Goal: Transaction & Acquisition: Purchase product/service

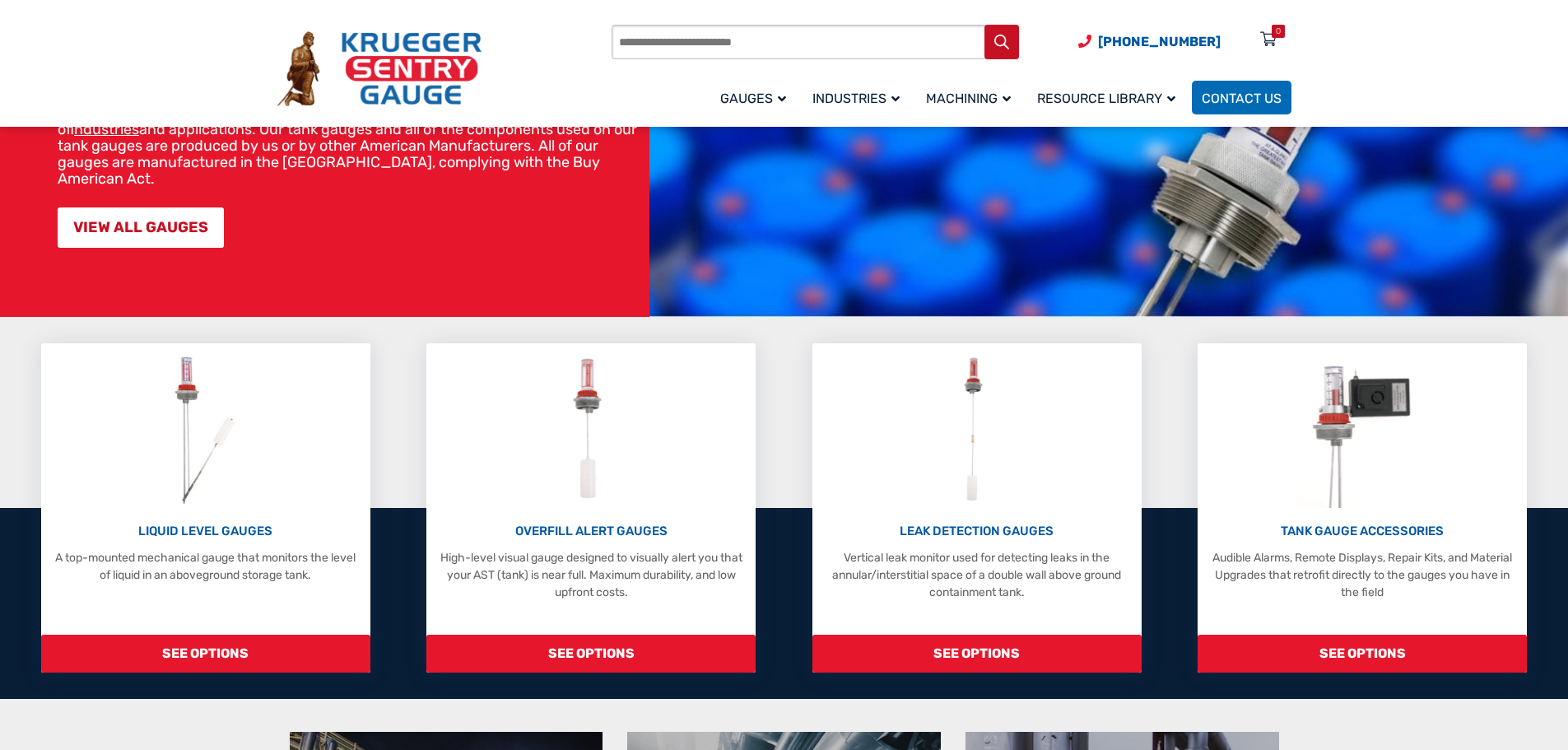
scroll to position [247, 0]
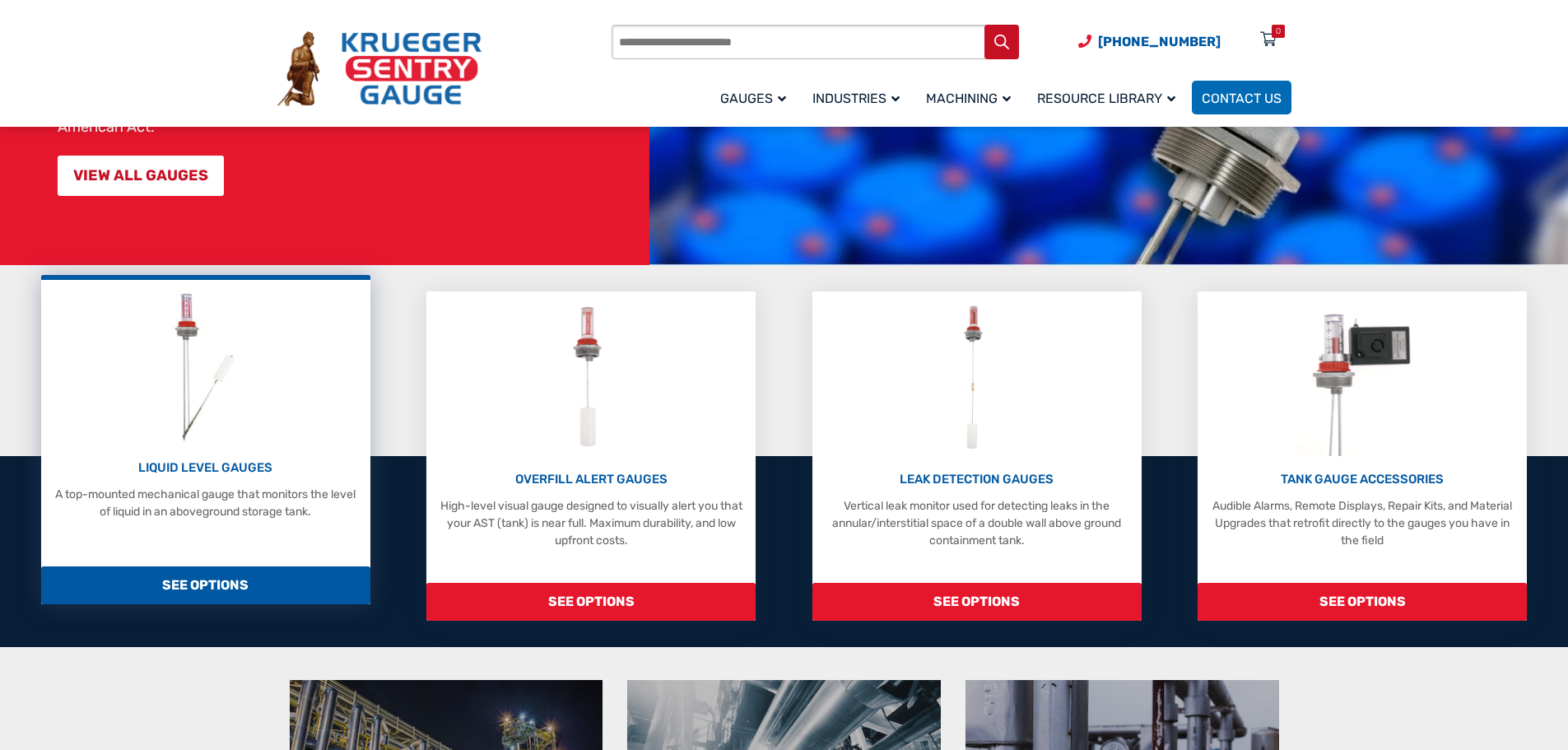
click at [240, 479] on div "LIQUID LEVEL GAUGES A top-mounted mechanical gauge that monitors the level of l…" at bounding box center [205, 489] width 312 height 62
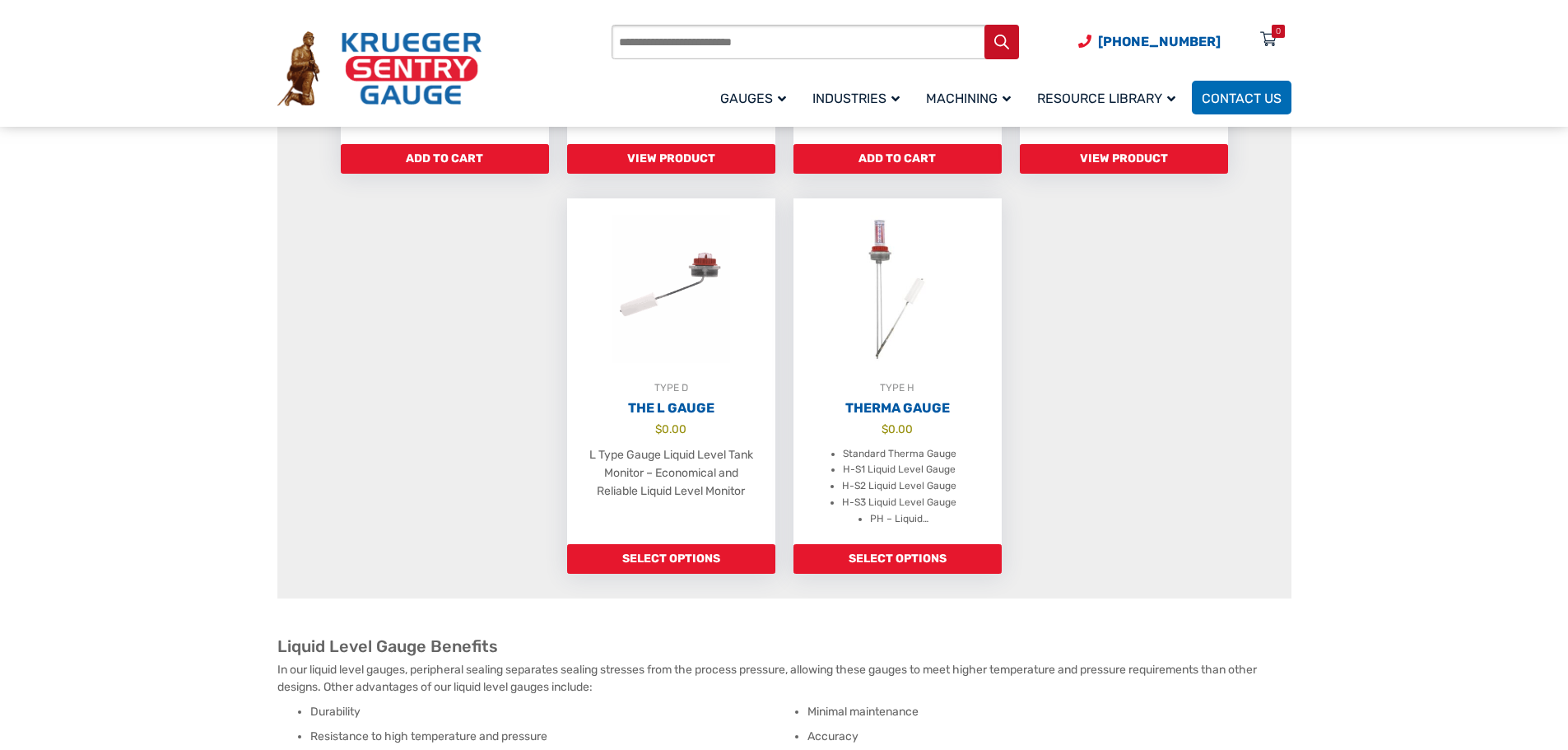
scroll to position [1070, 0]
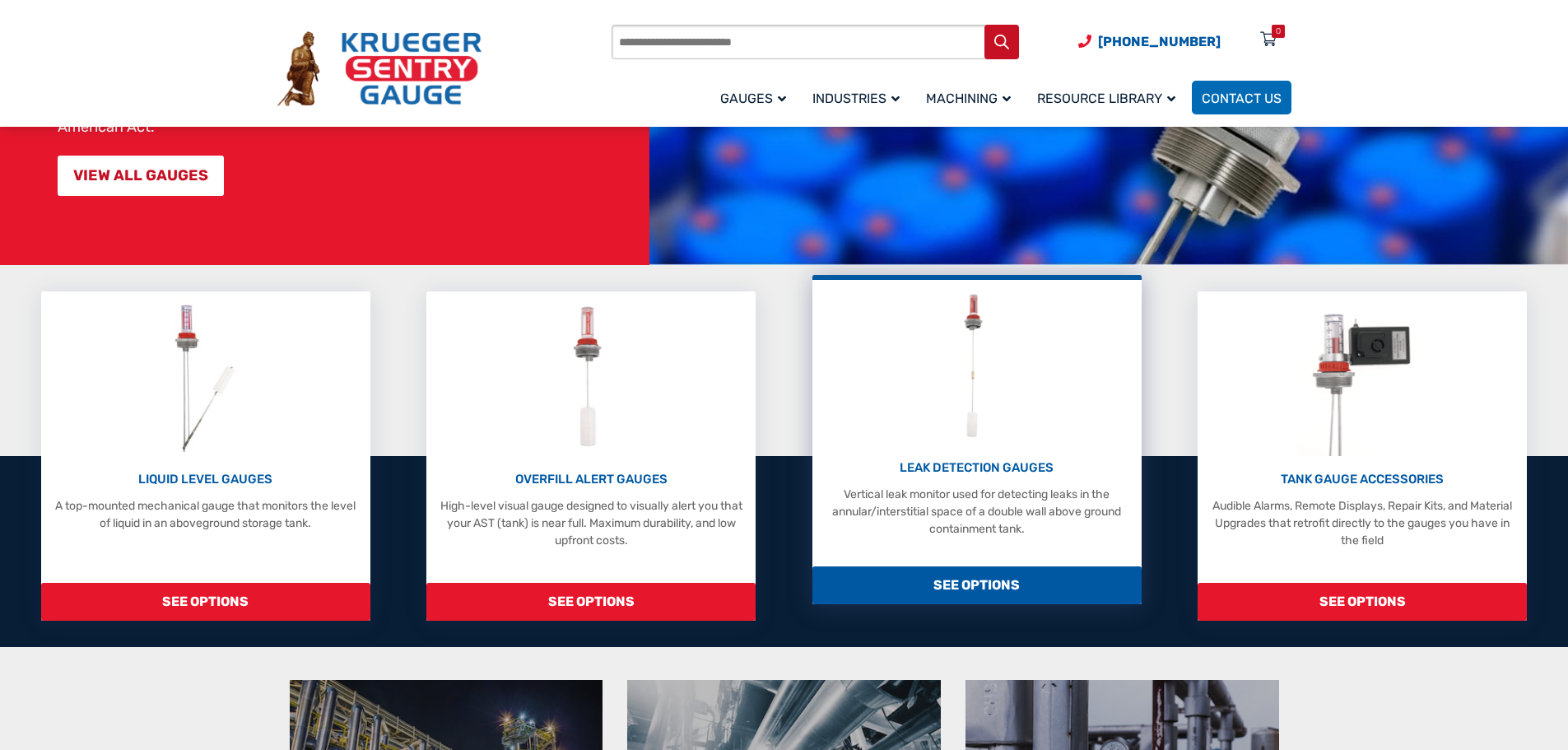
click at [994, 463] on p "LEAK DETECTION GAUGES" at bounding box center [976, 468] width 312 height 19
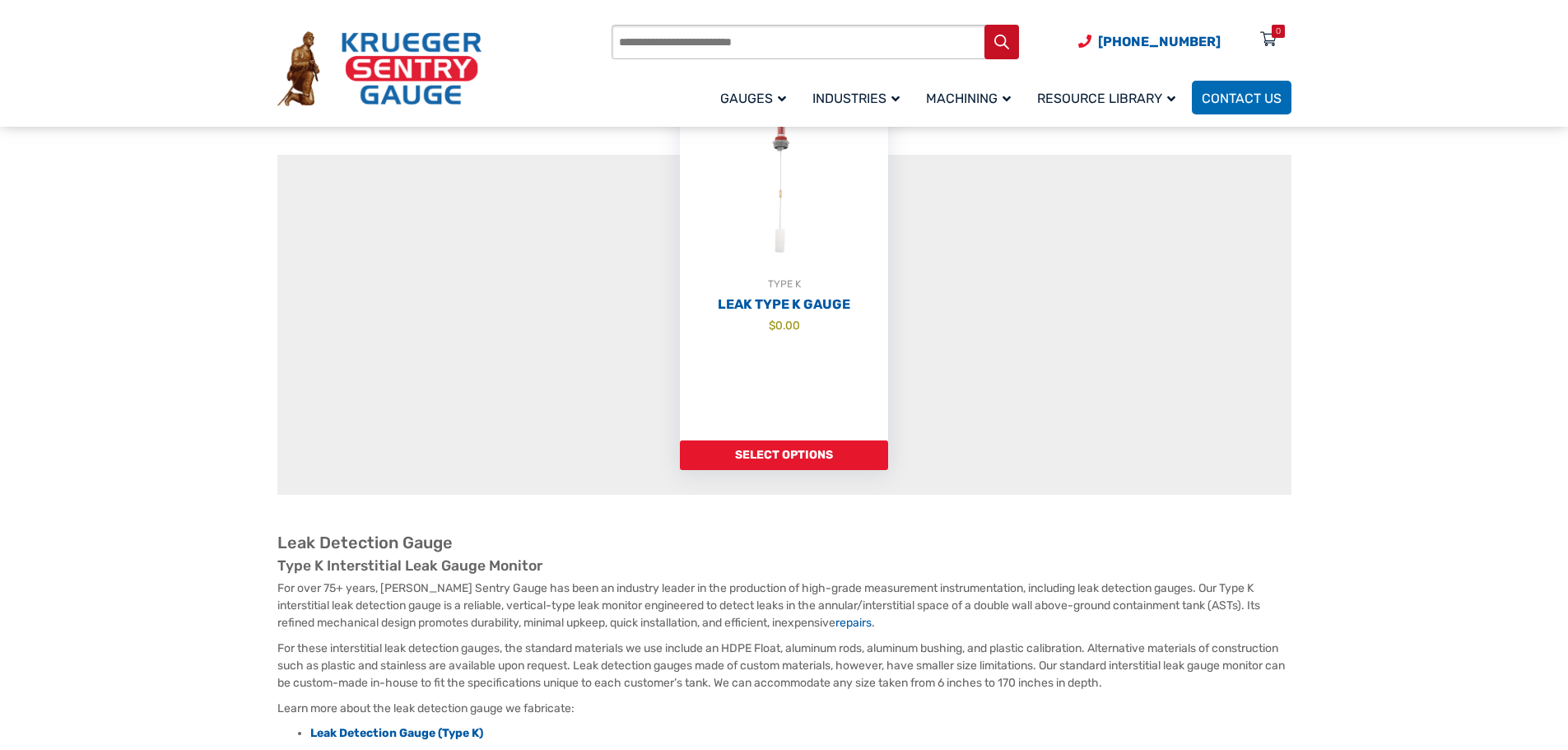
scroll to position [329, 0]
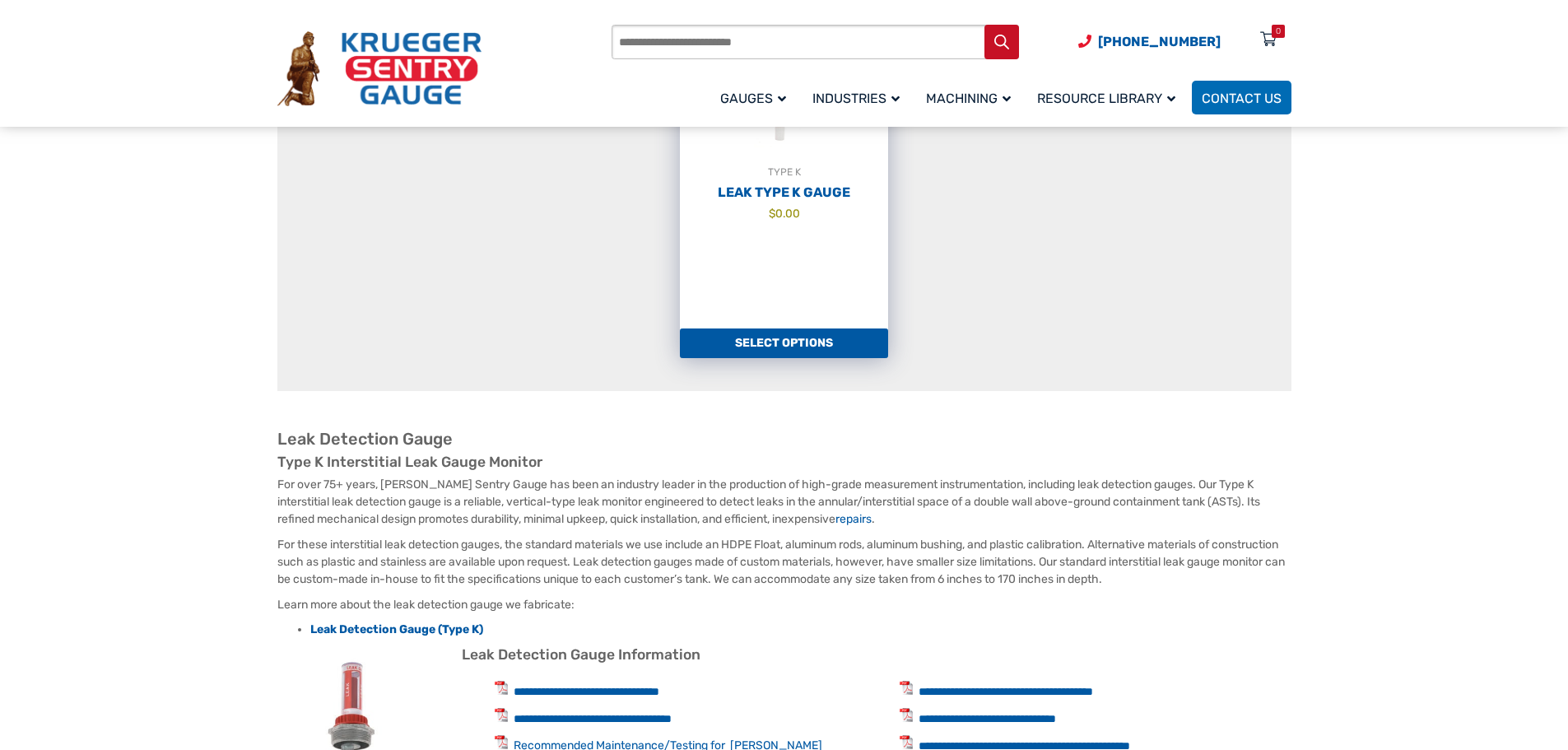
click at [772, 354] on link "Select options" at bounding box center [784, 343] width 208 height 30
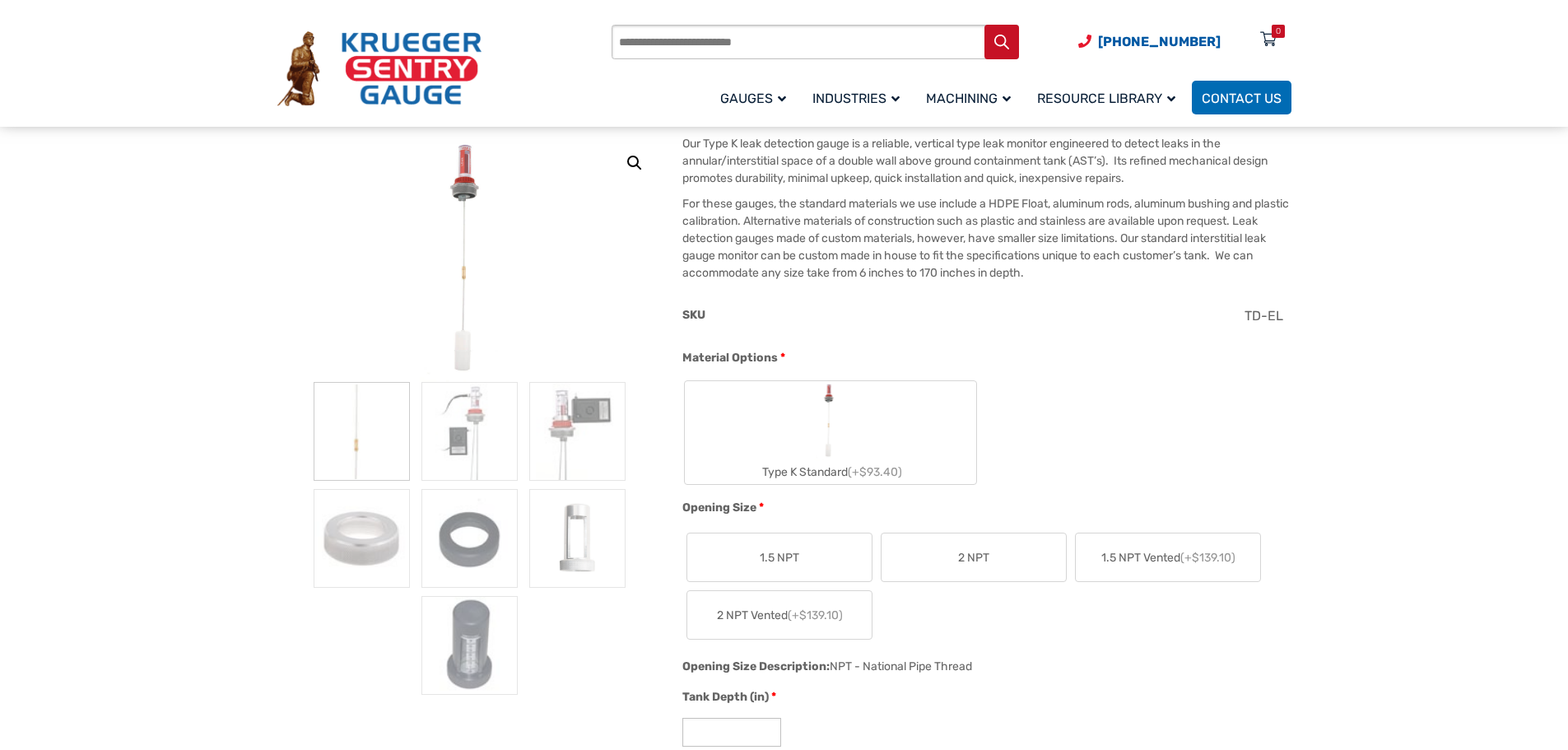
scroll to position [247, 0]
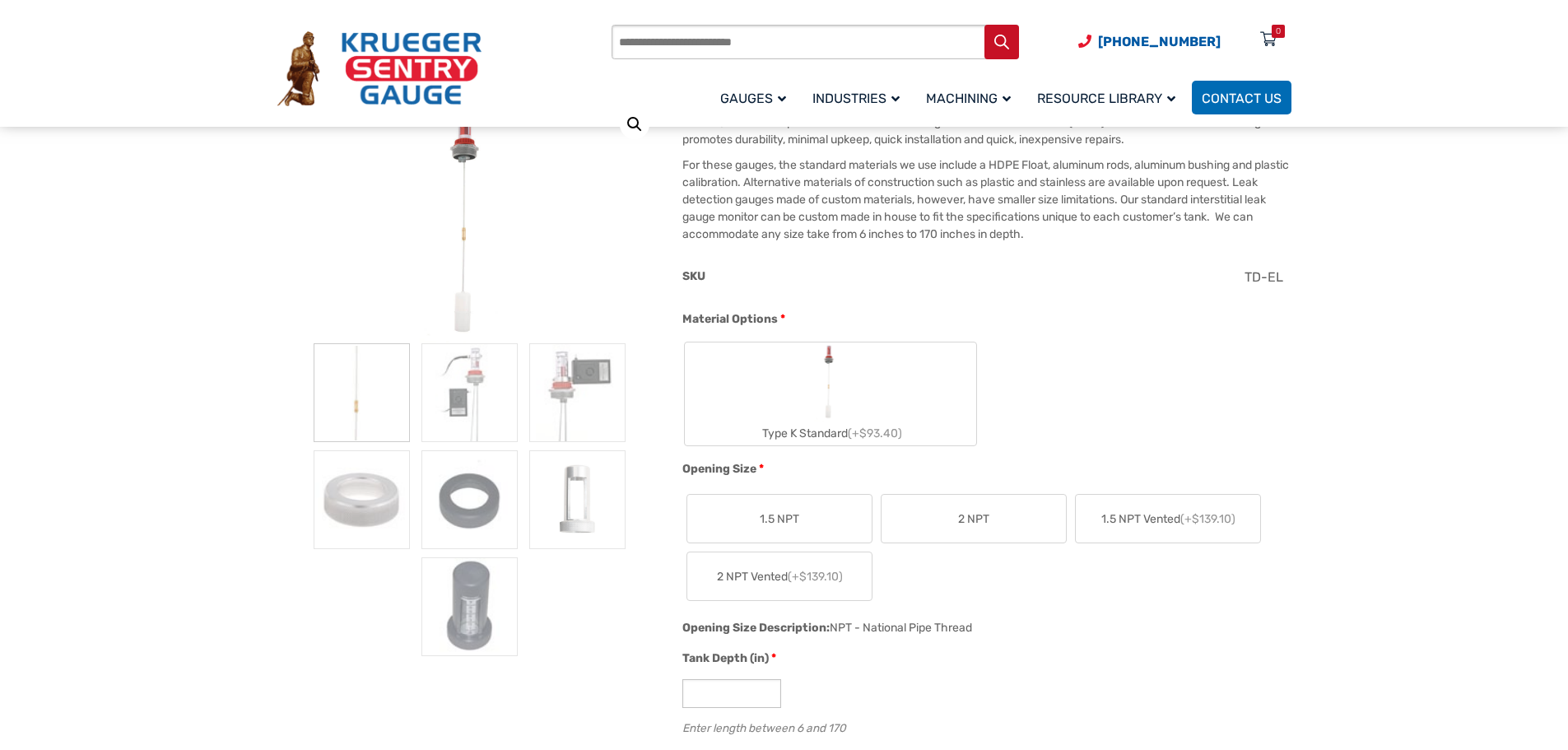
click at [836, 383] on img "Type K Standard" at bounding box center [831, 381] width 32 height 79
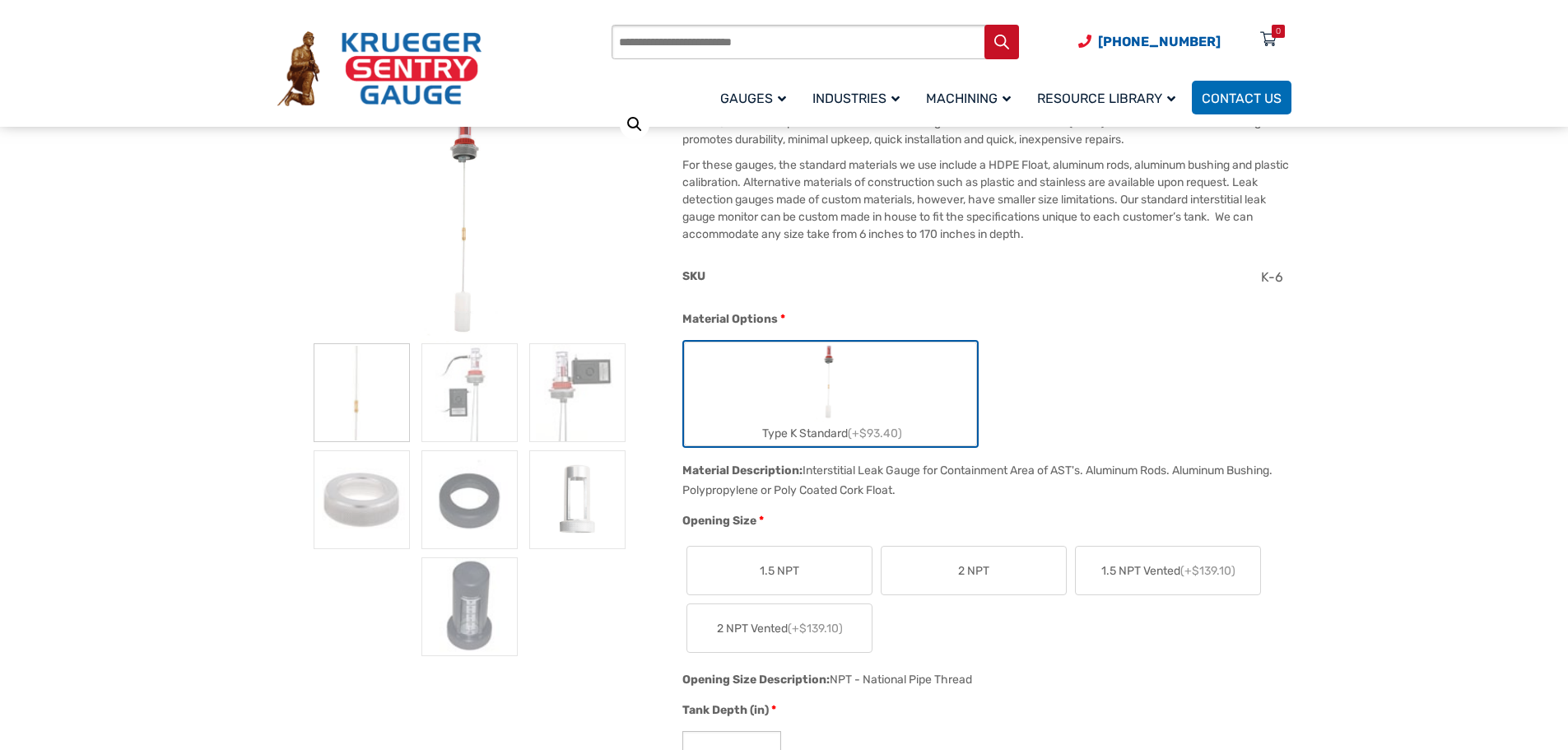
click at [1006, 571] on label "2 NPT" at bounding box center [974, 571] width 185 height 47
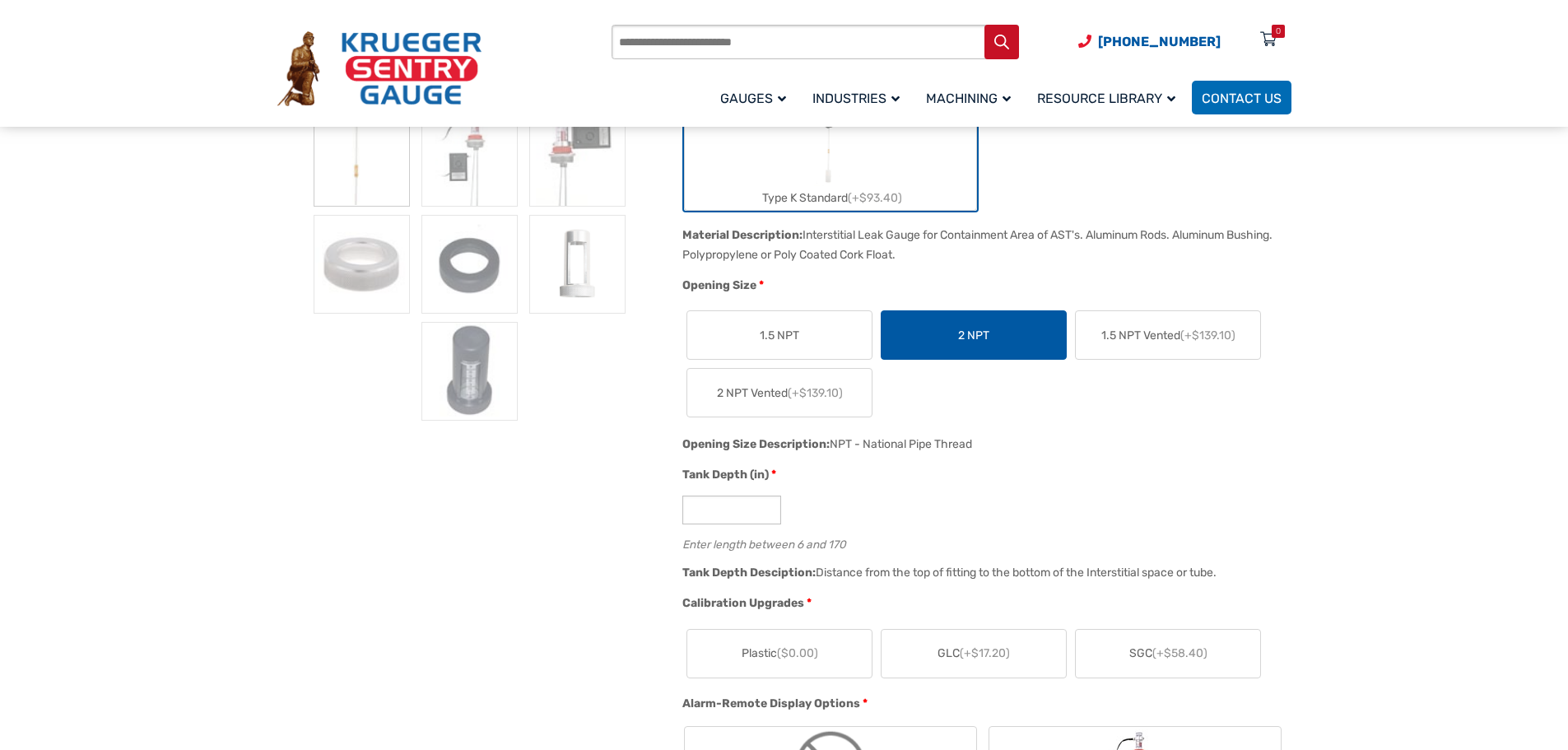
scroll to position [494, 0]
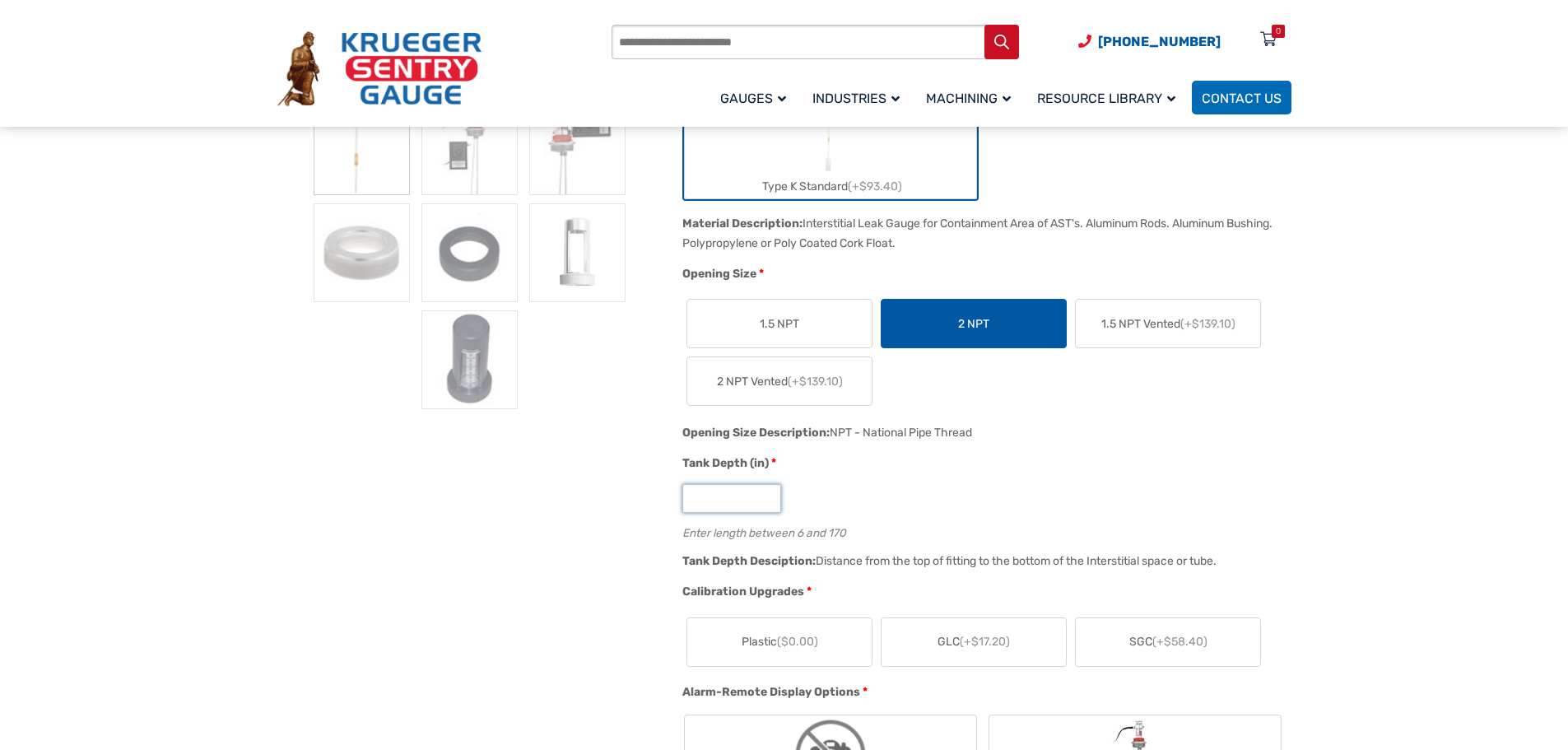
drag, startPoint x: 702, startPoint y: 500, endPoint x: 659, endPoint y: 505, distance: 43.3
type input "**"
click at [1161, 644] on span "(+$58.40)" at bounding box center [1179, 642] width 55 height 14
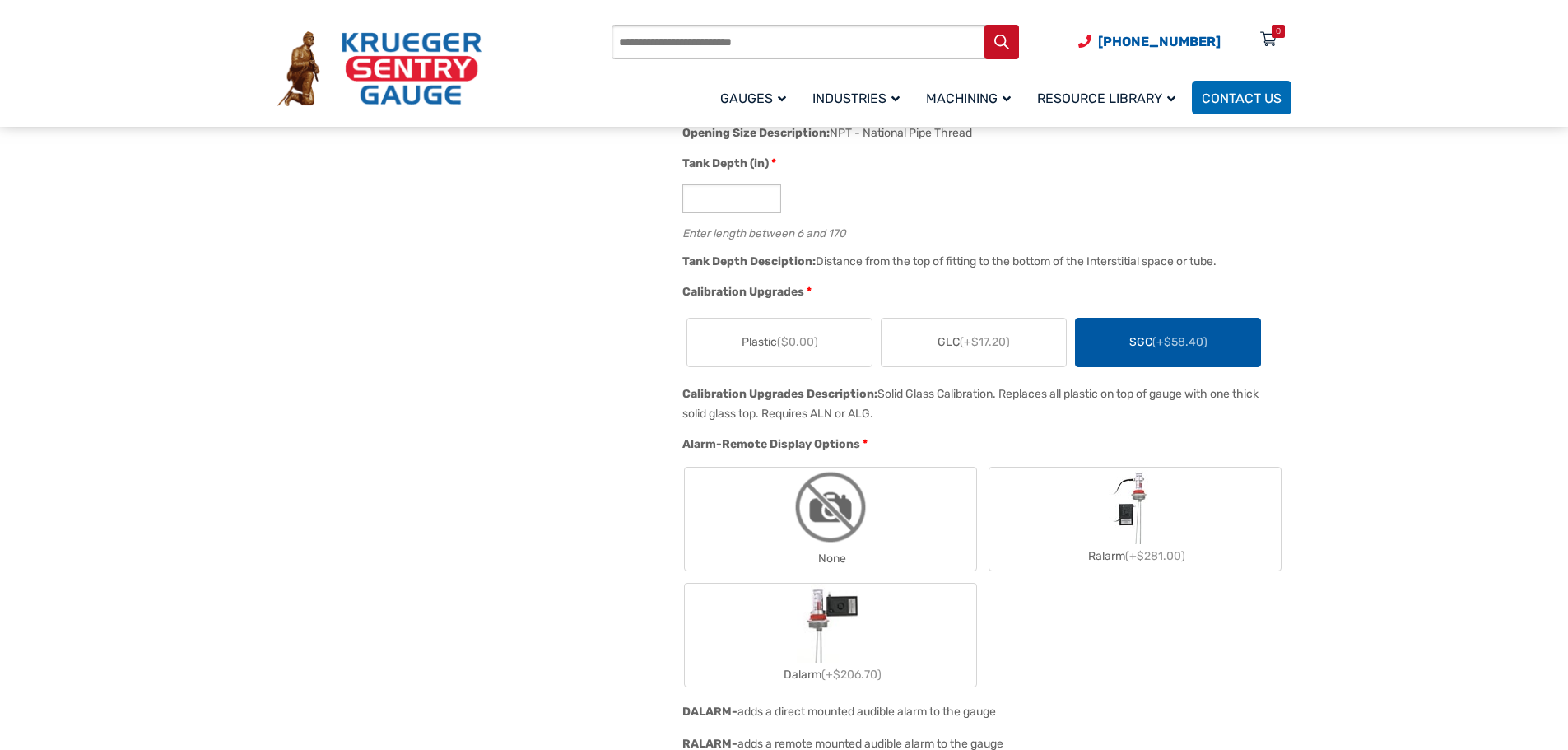
scroll to position [823, 0]
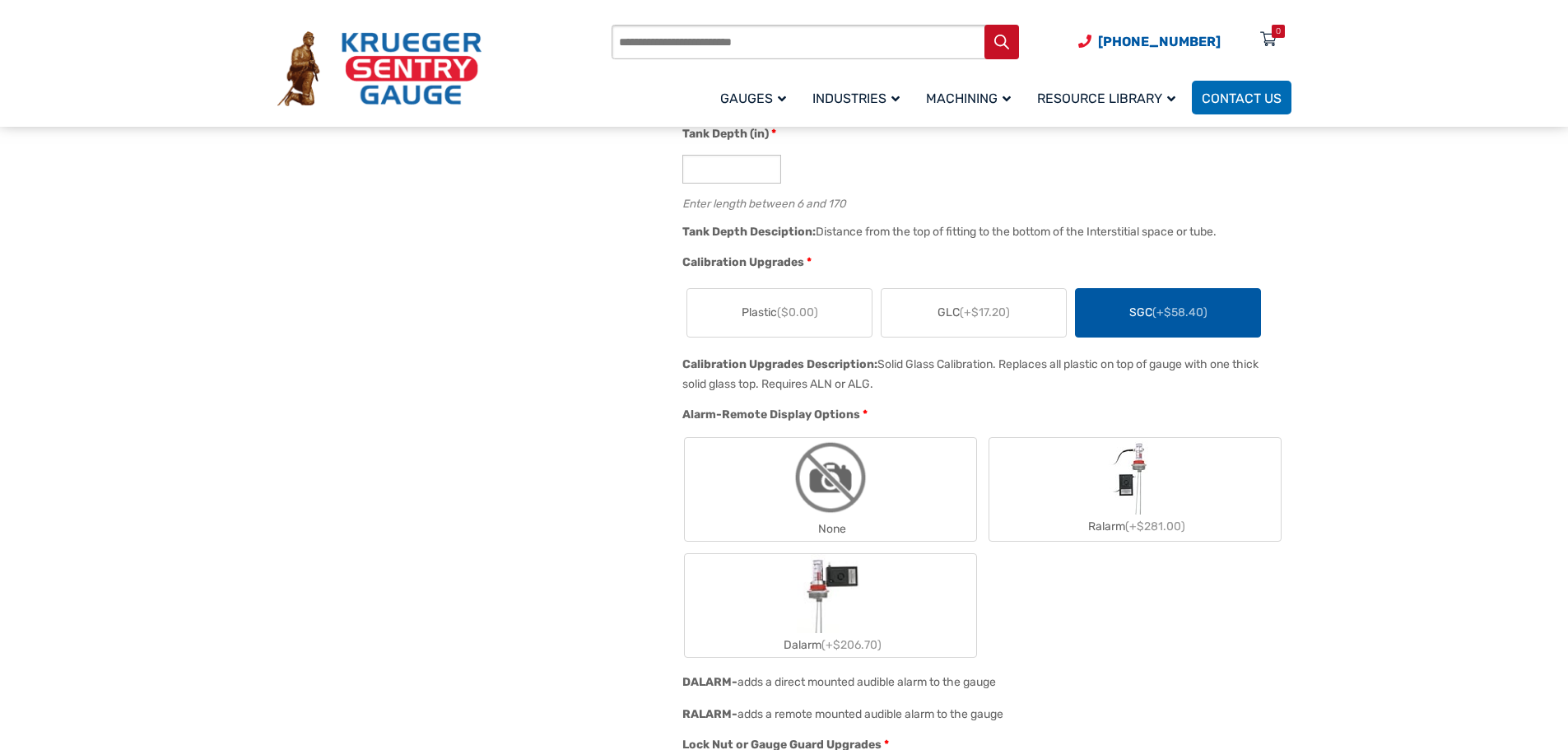
click at [777, 501] on label "None" at bounding box center [831, 489] width 291 height 103
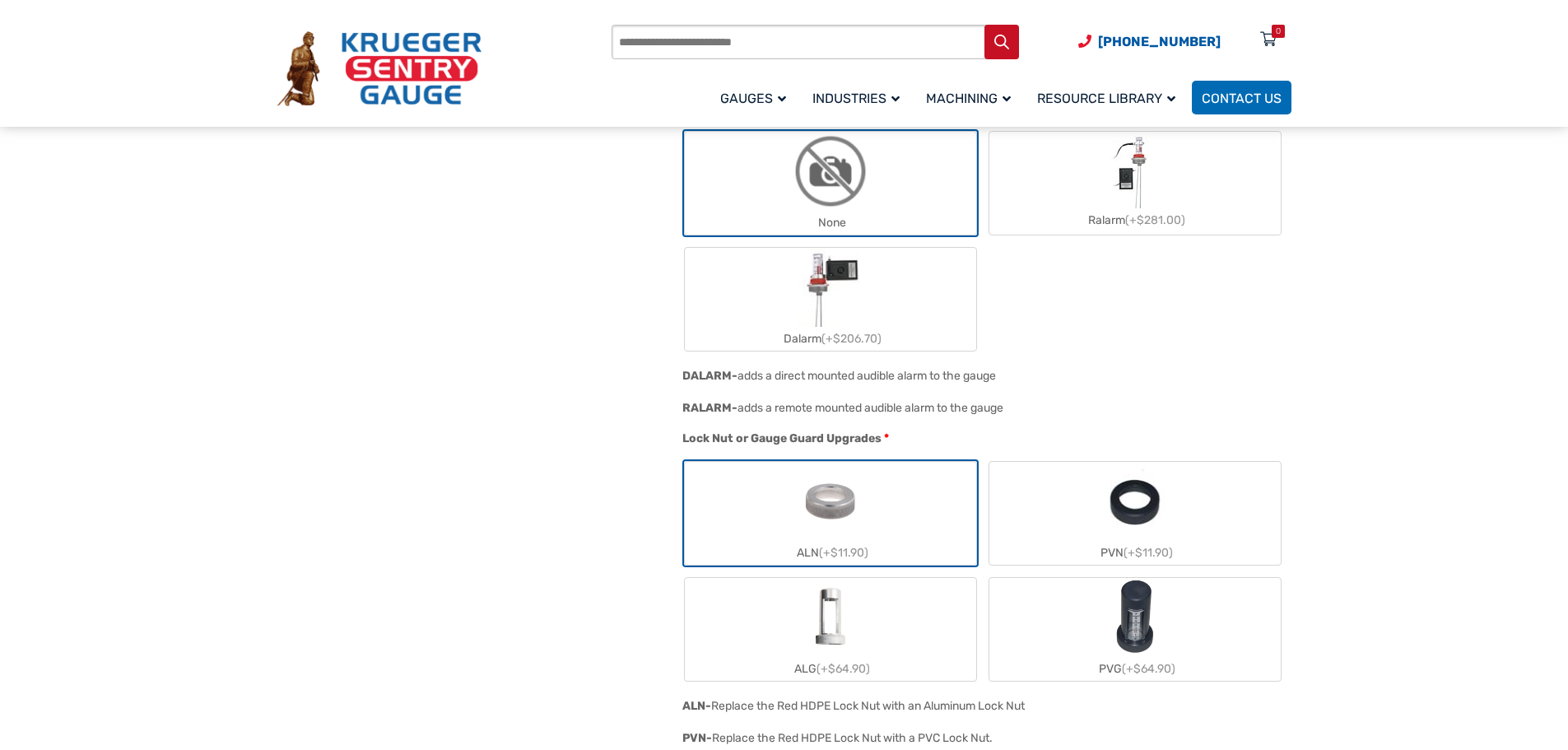
scroll to position [1152, 0]
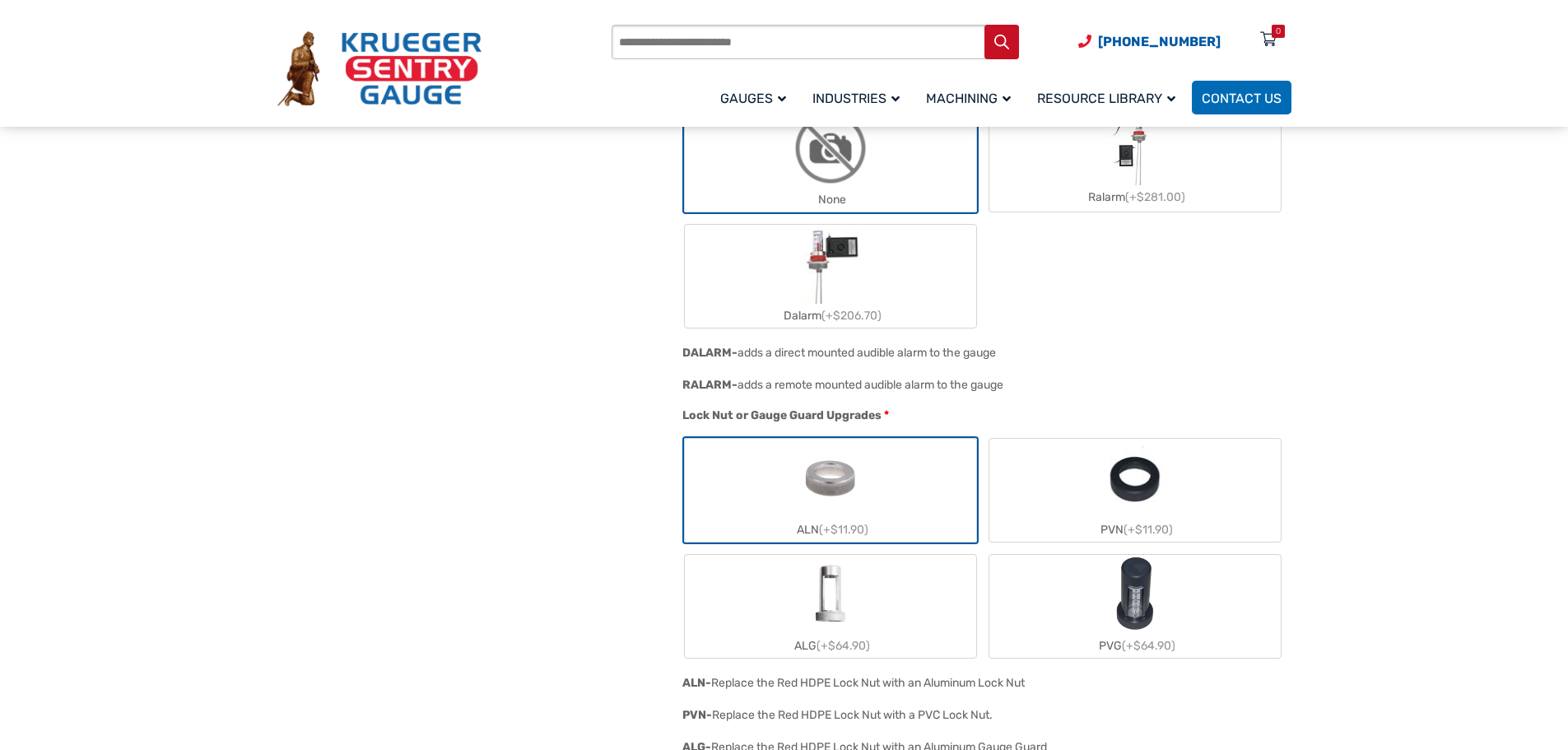
click at [858, 482] on img "ALN" at bounding box center [830, 477] width 79 height 79
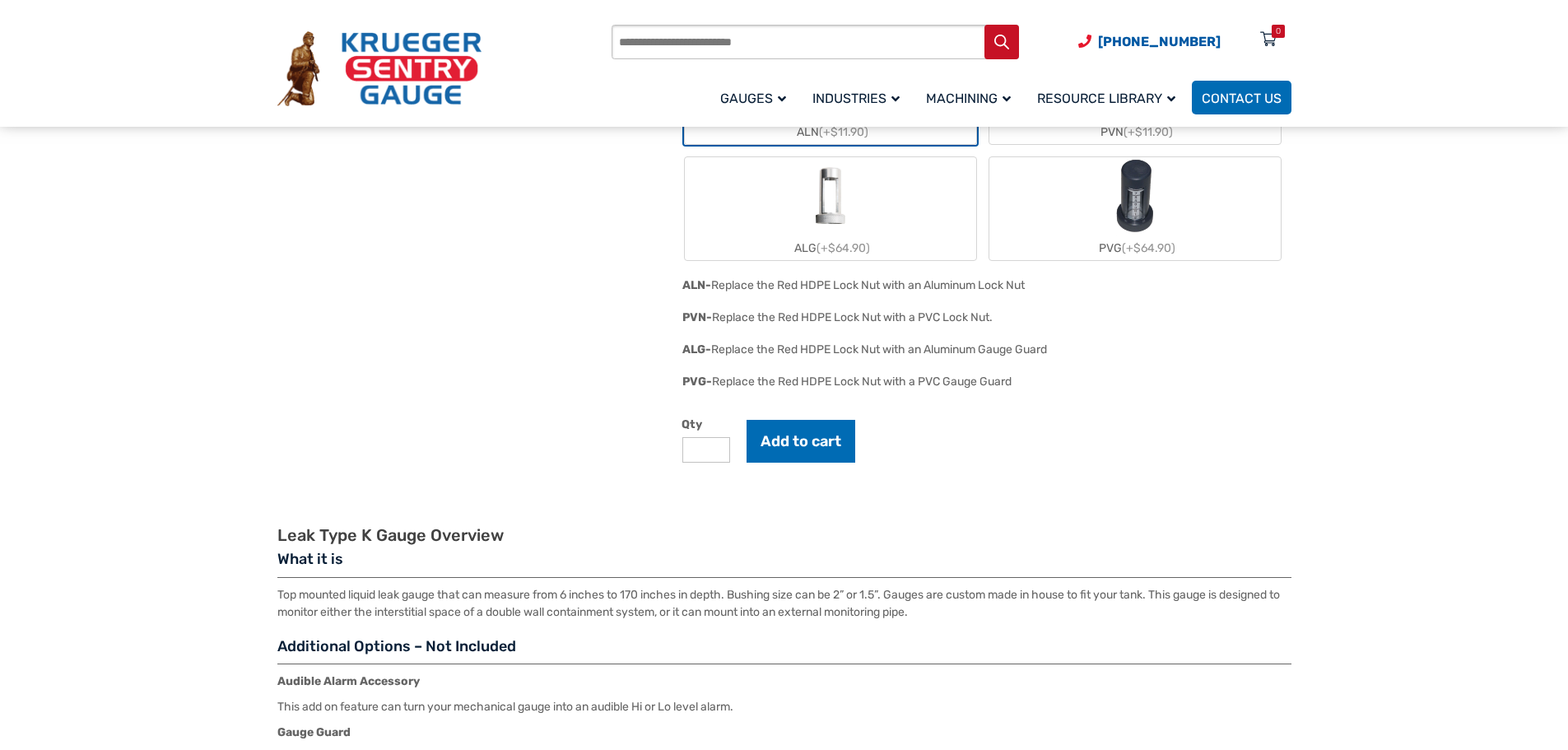
scroll to position [1563, 0]
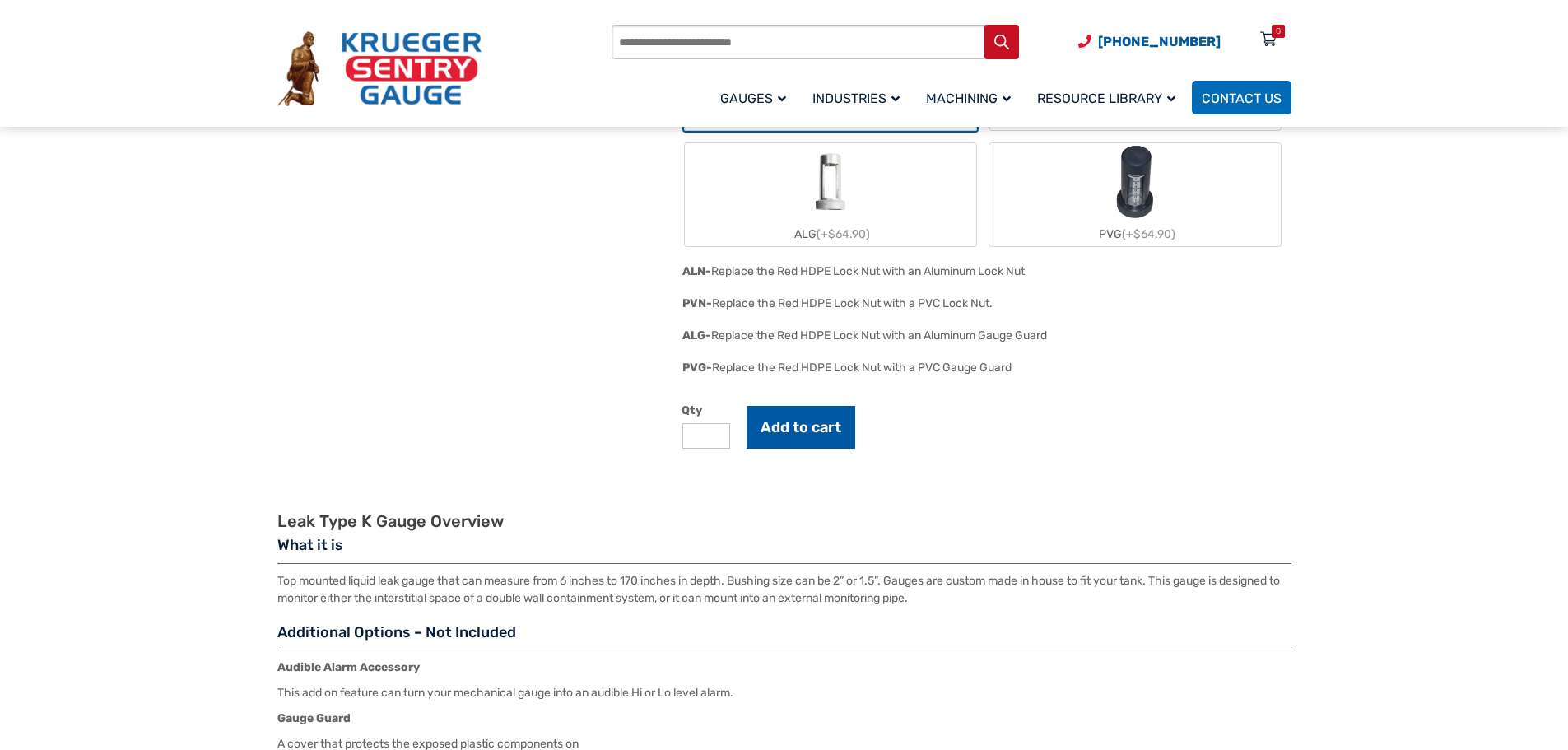
click at [811, 433] on button "Add to cart" at bounding box center [801, 427] width 108 height 43
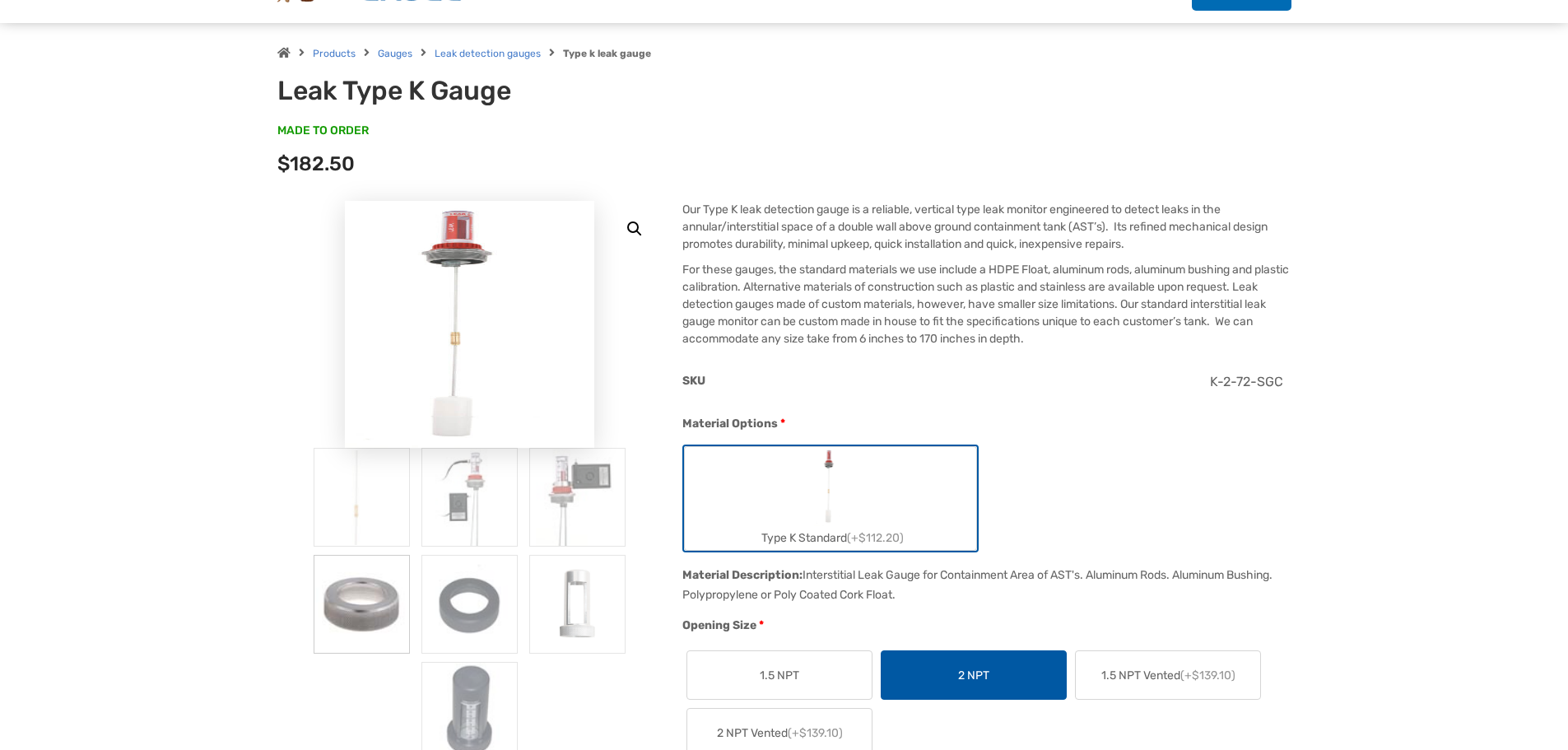
scroll to position [0, 0]
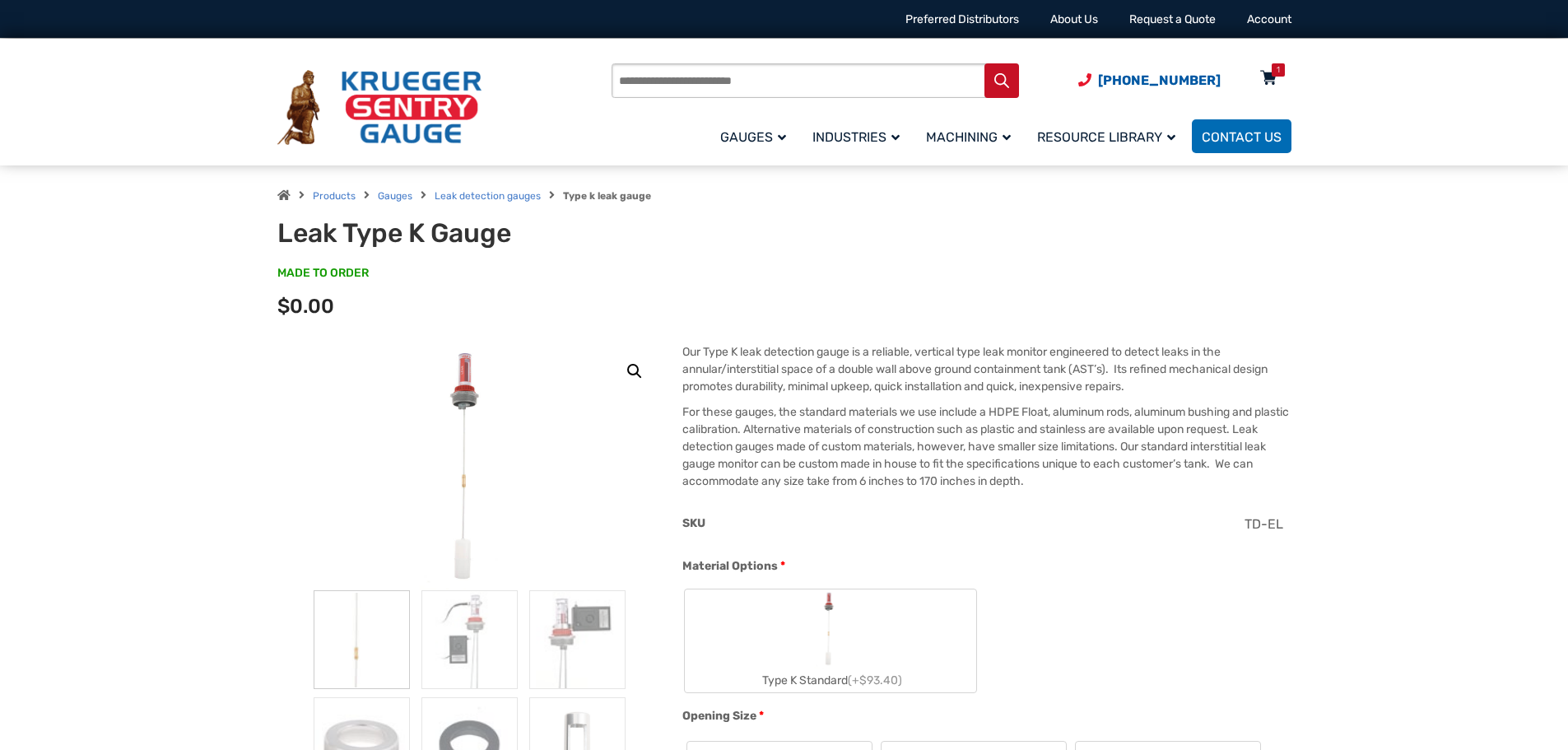
click at [1280, 72] on div "1" at bounding box center [1278, 70] width 14 height 14
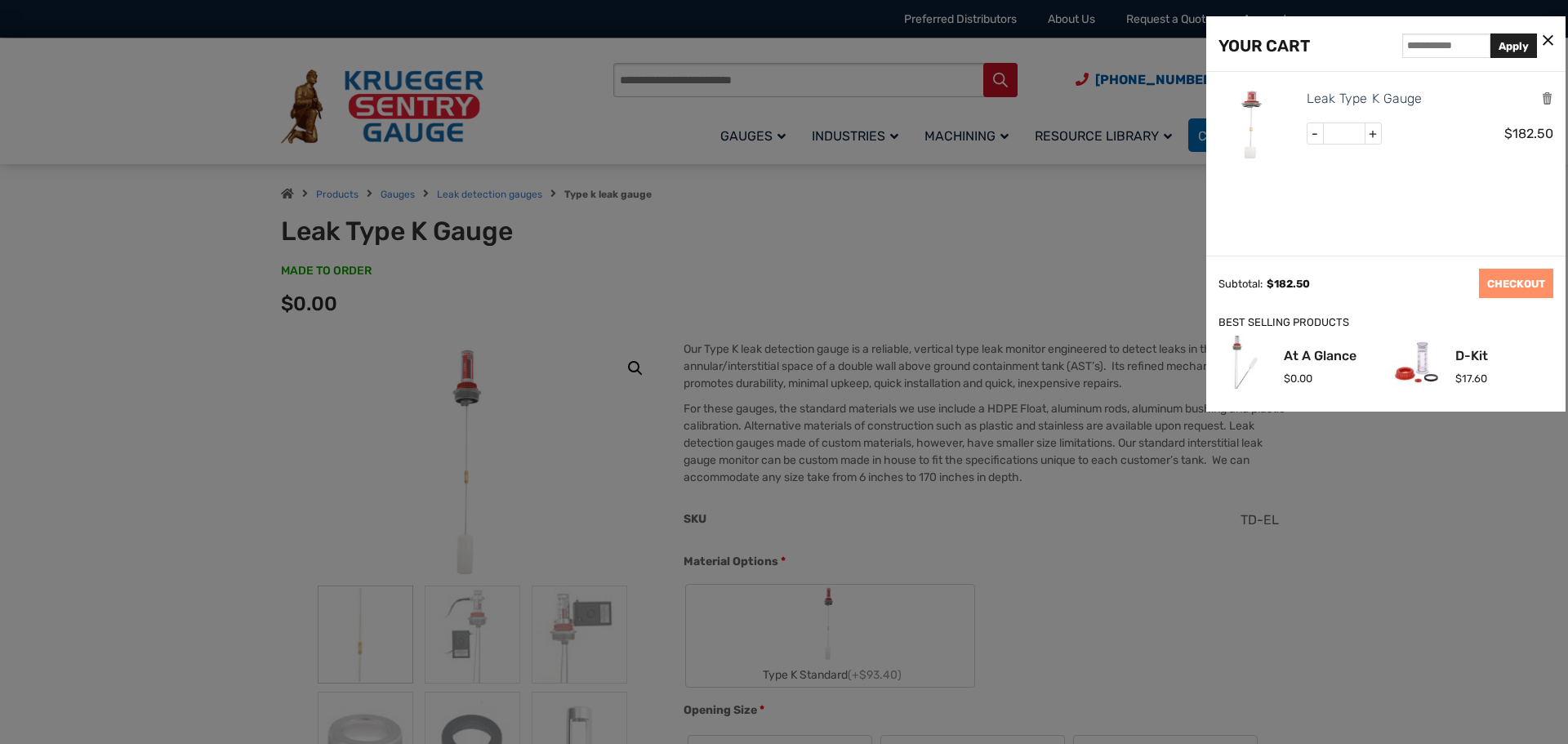
click at [1544, 39] on icon at bounding box center [1548, 41] width 11 height 17
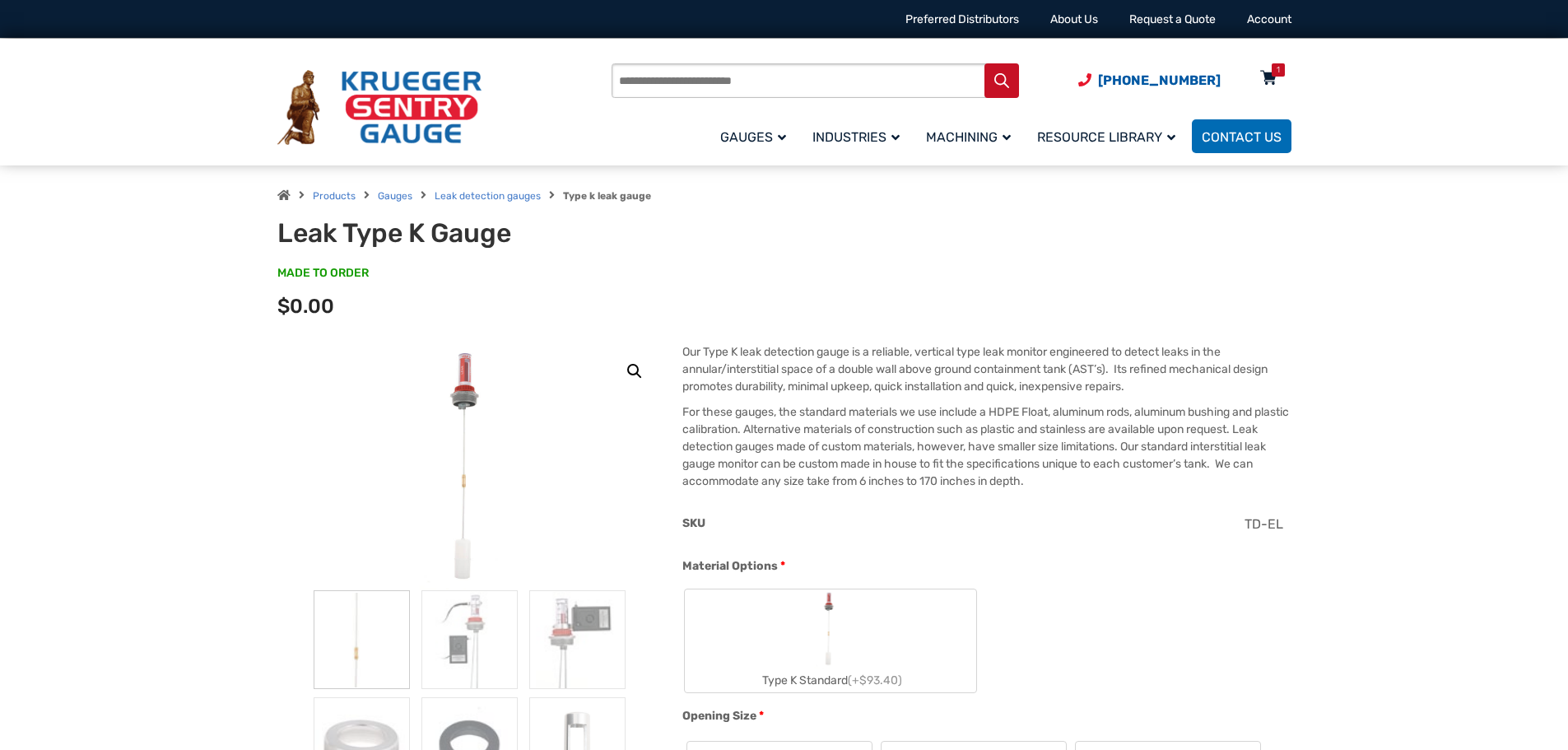
click at [1274, 73] on div "1" at bounding box center [1278, 70] width 14 height 14
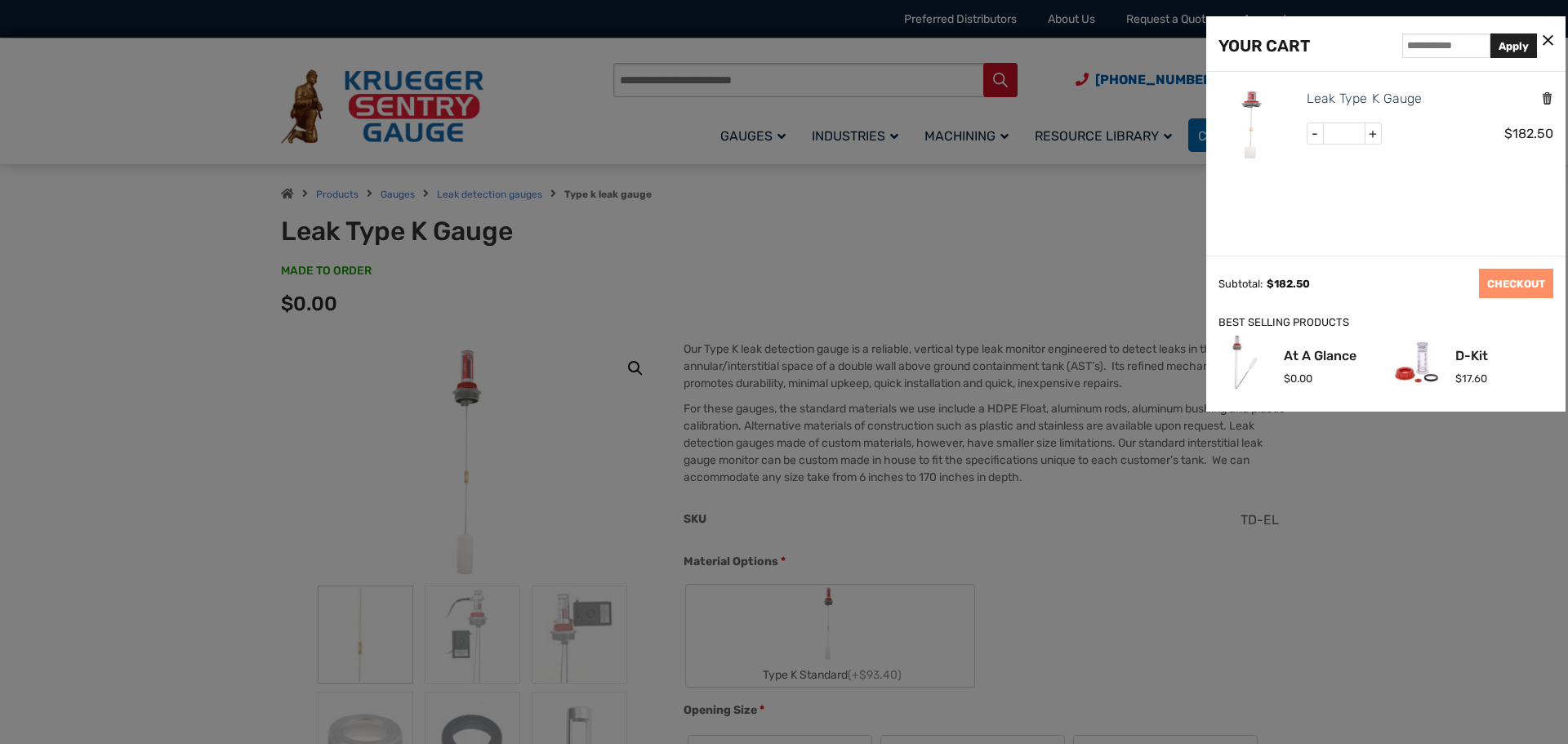
click at [1542, 97] on icon "Remove this item" at bounding box center [1547, 98] width 13 height 15
click at [1546, 35] on icon at bounding box center [1548, 41] width 11 height 17
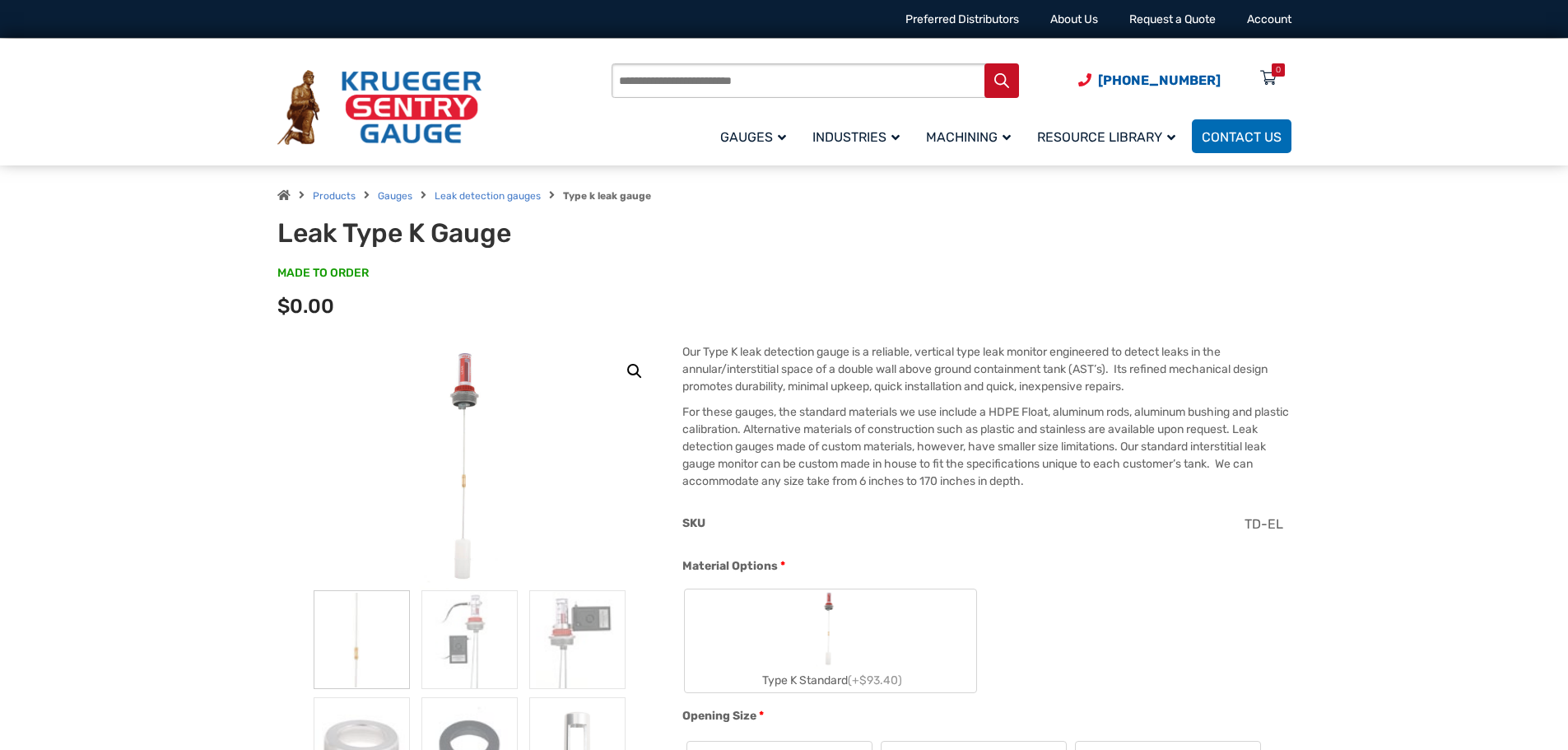
click at [170, 134] on div "Products search [PHONE_NUMBER] Menu 0 Menu Account [GEOGRAPHIC_DATA] Liquid Lev…" at bounding box center [784, 102] width 1568 height 127
